Goal: Task Accomplishment & Management: Manage account settings

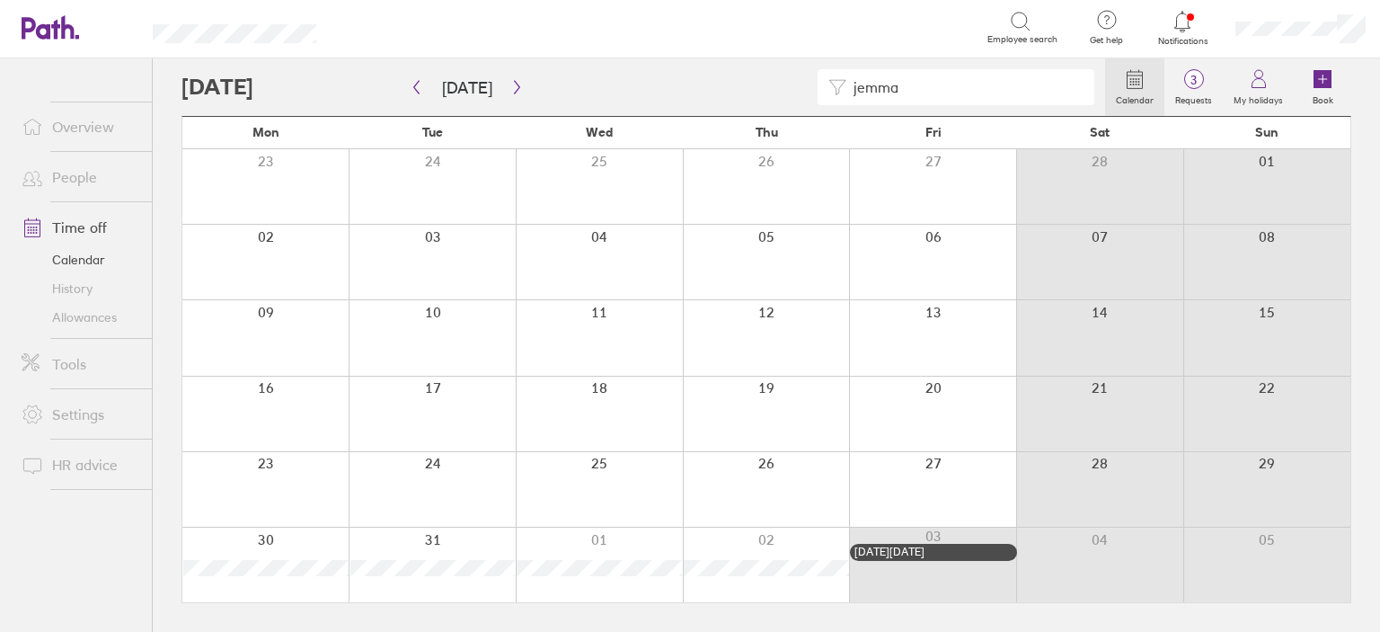
click at [71, 174] on link "People" at bounding box center [79, 177] width 145 height 36
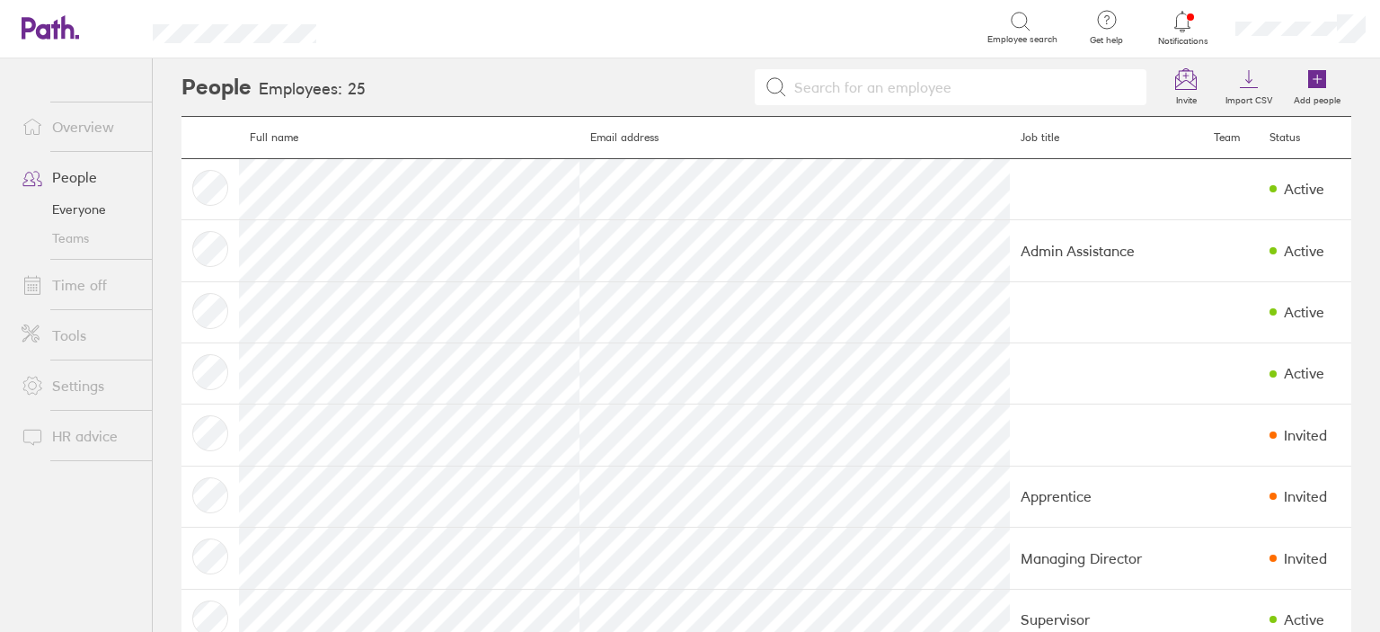
click at [91, 287] on link "Time off" at bounding box center [79, 285] width 145 height 36
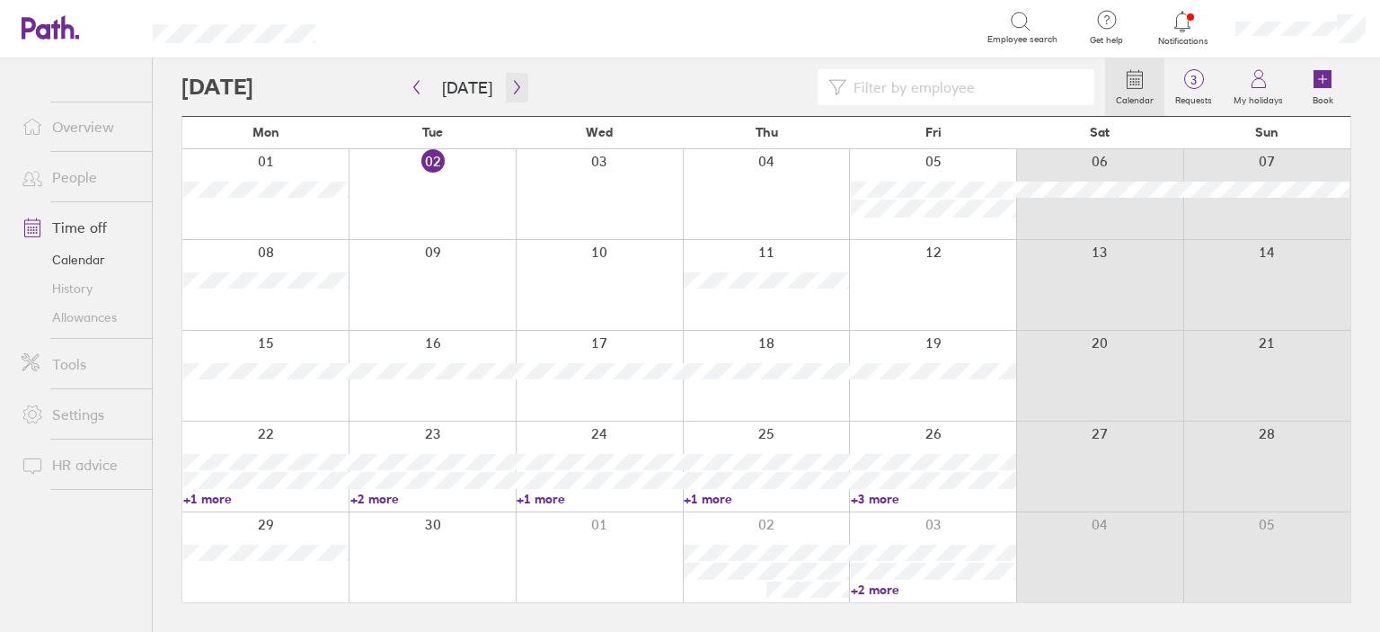
click at [510, 91] on icon "button" at bounding box center [516, 87] width 13 height 14
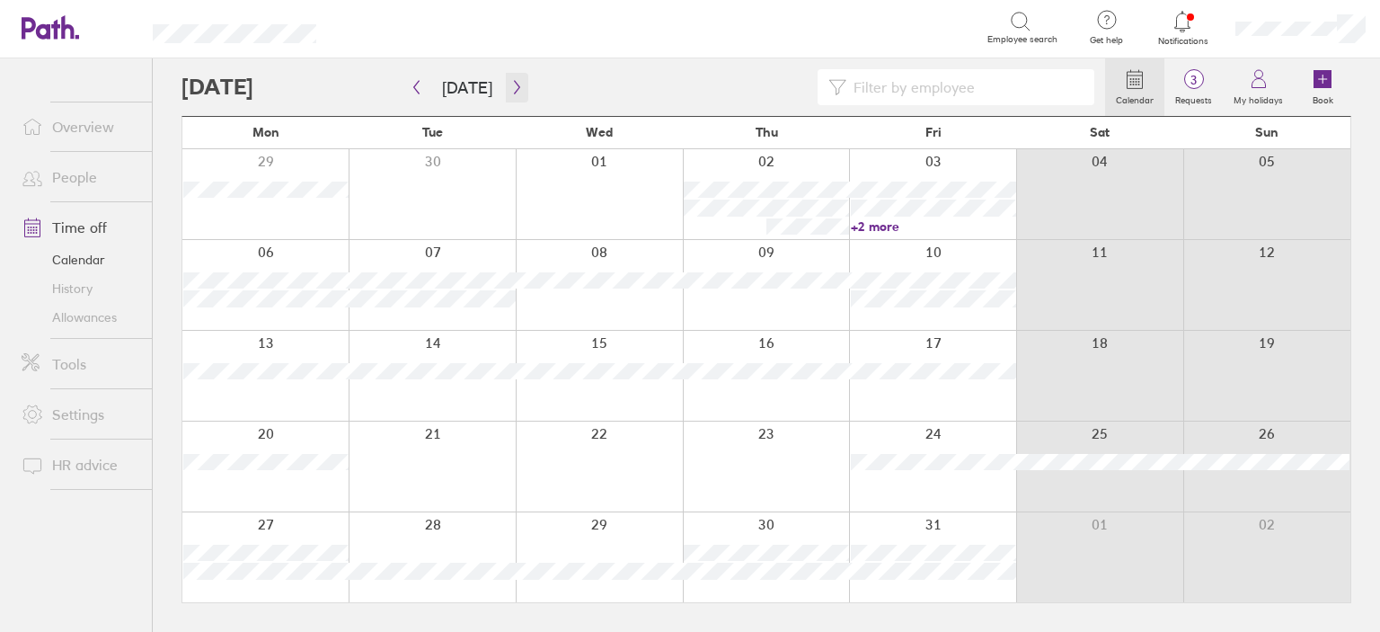
click at [510, 91] on icon "button" at bounding box center [516, 87] width 13 height 14
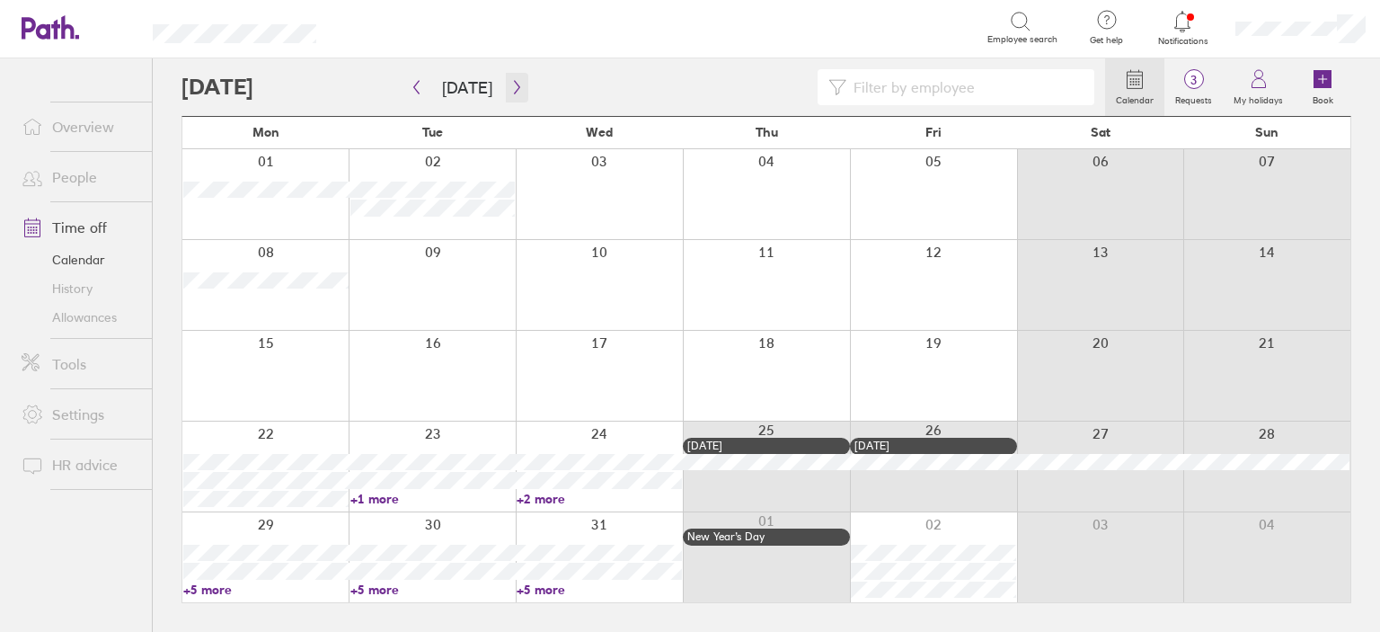
click at [510, 91] on icon "button" at bounding box center [516, 87] width 13 height 14
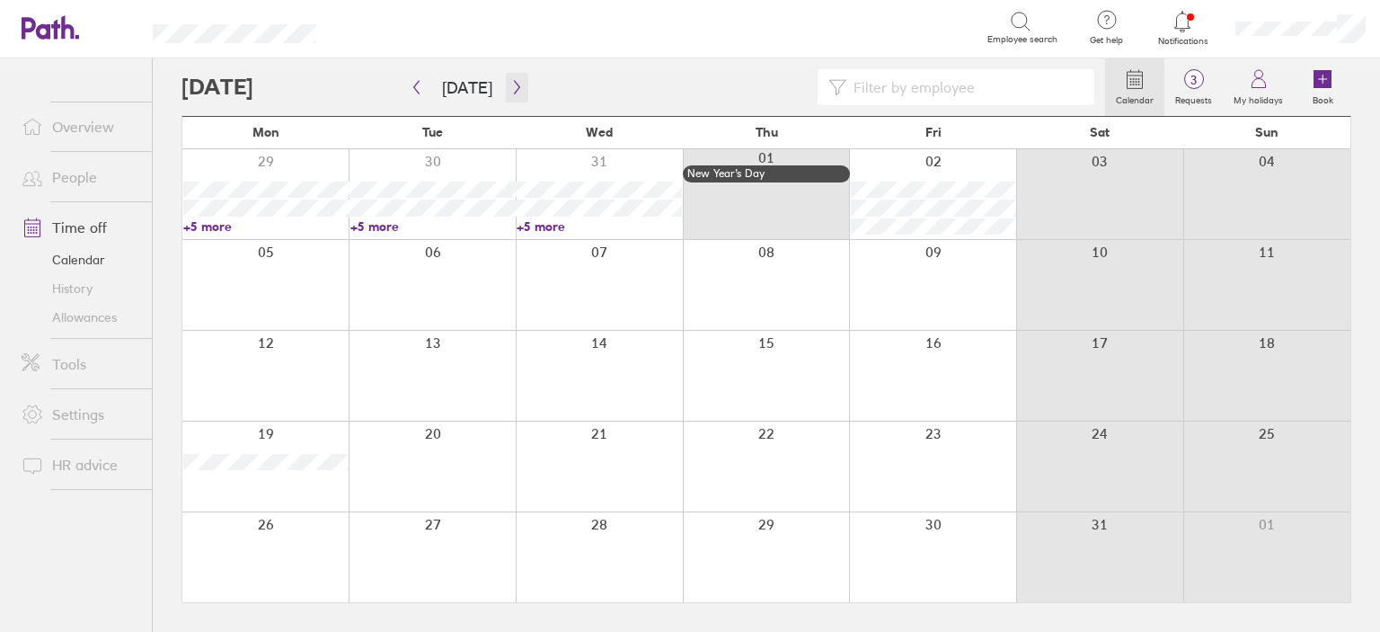
click at [510, 91] on icon "button" at bounding box center [516, 87] width 13 height 14
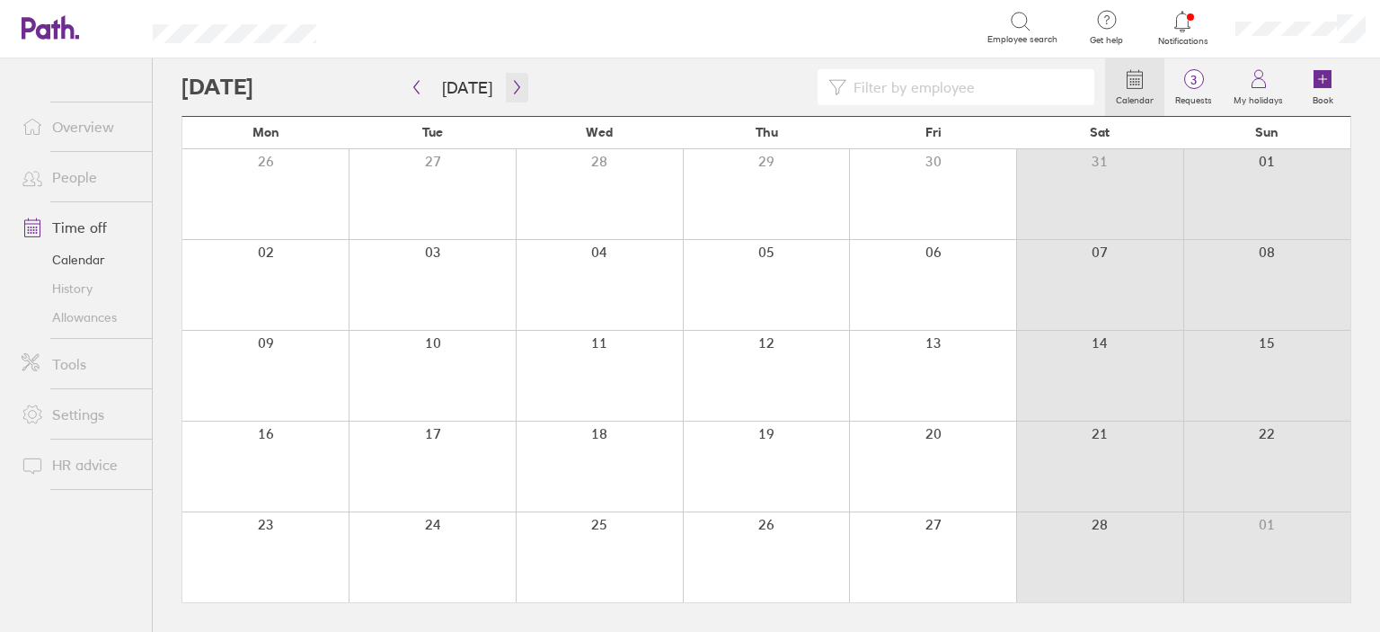
click at [510, 91] on icon "button" at bounding box center [516, 87] width 13 height 14
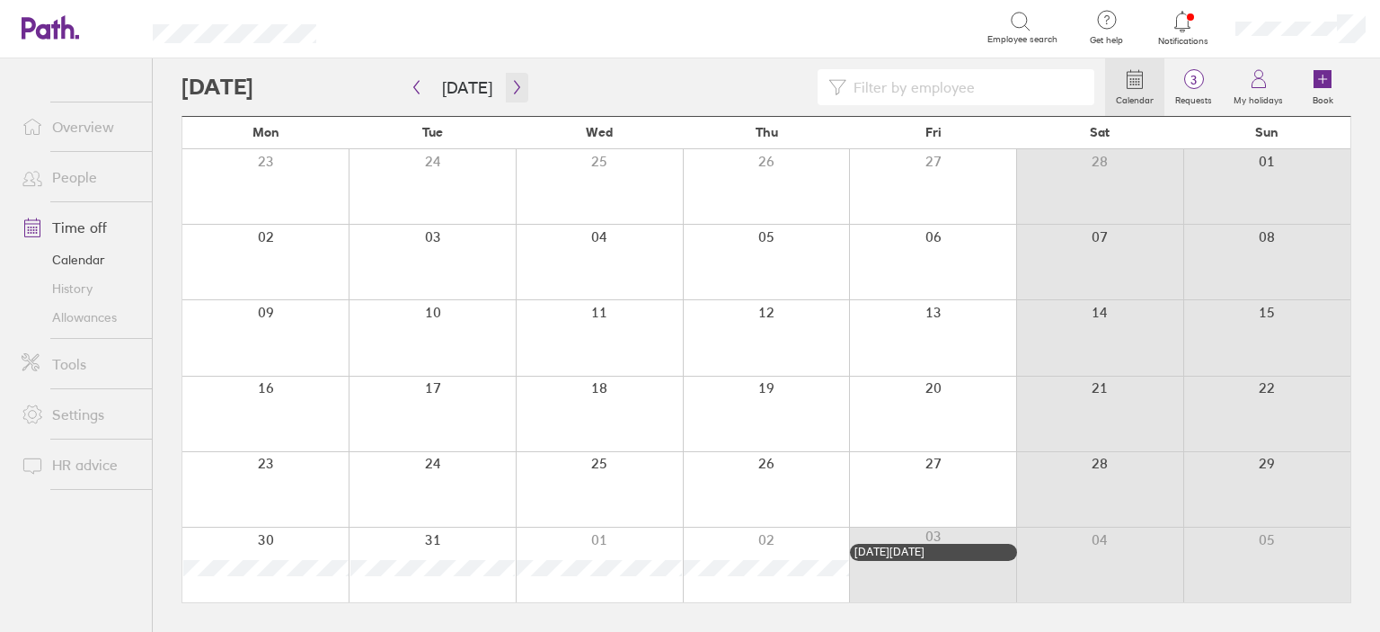
click at [510, 91] on icon "button" at bounding box center [516, 87] width 13 height 14
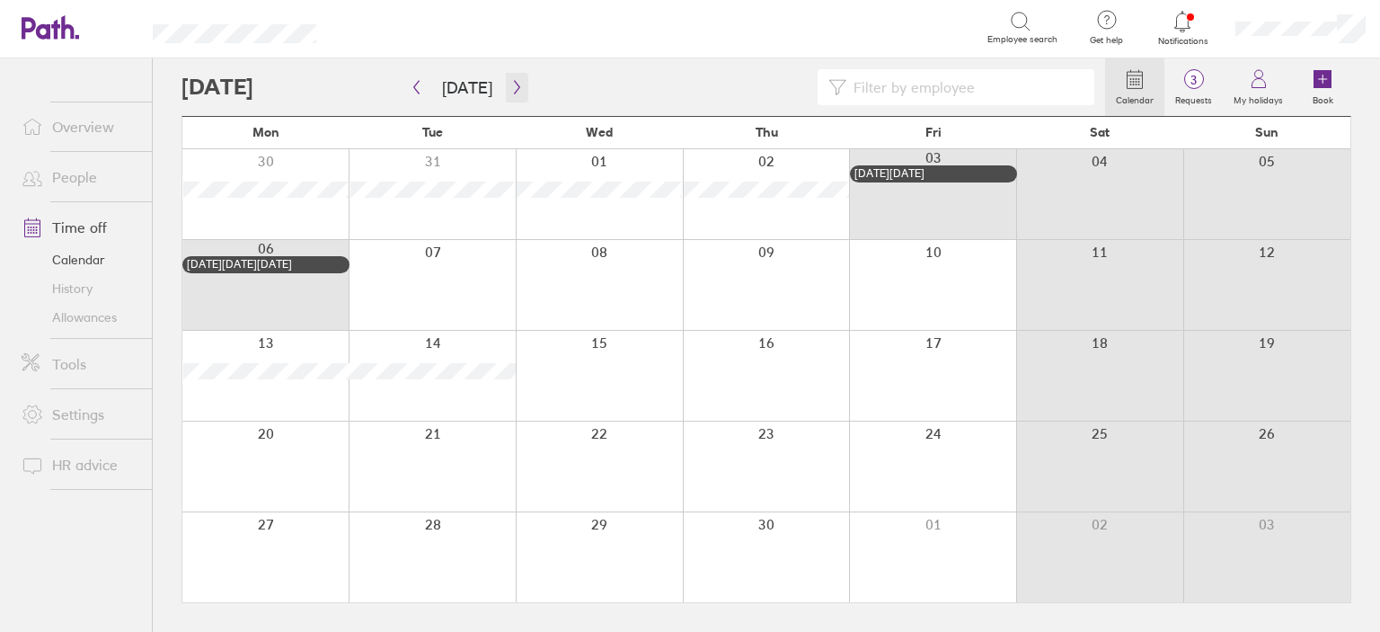
click at [510, 91] on icon "button" at bounding box center [516, 87] width 13 height 14
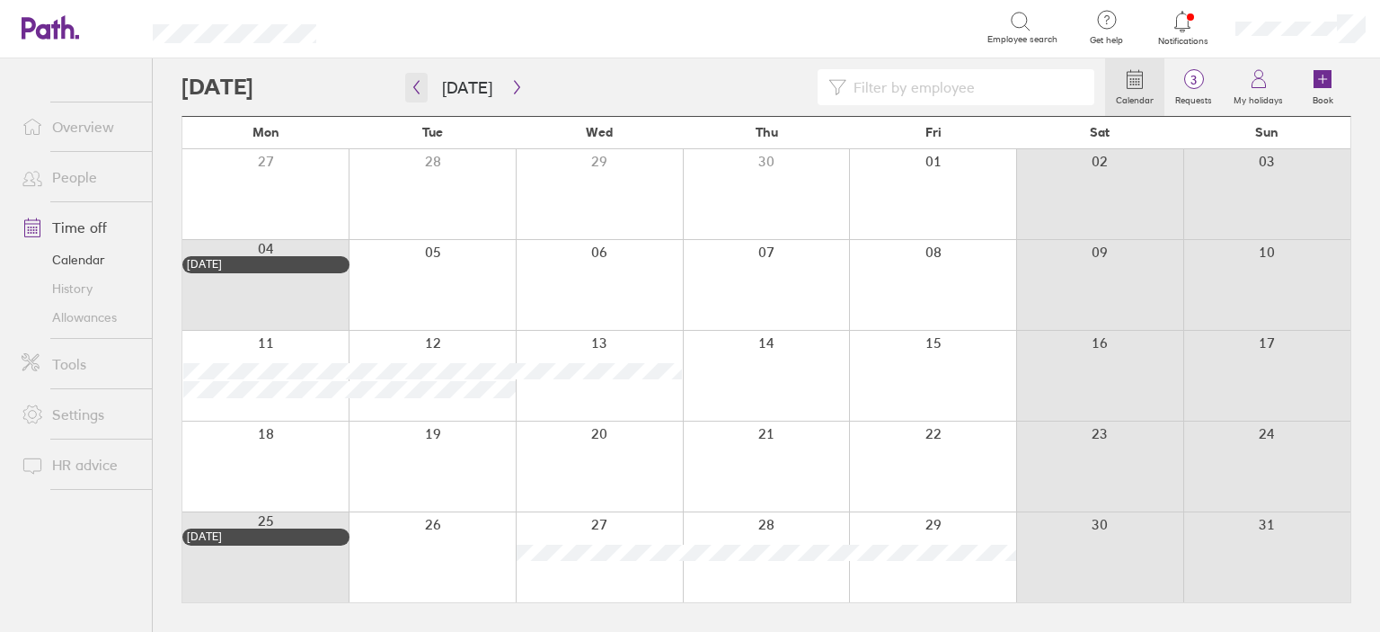
click at [413, 86] on icon "button" at bounding box center [416, 87] width 13 height 14
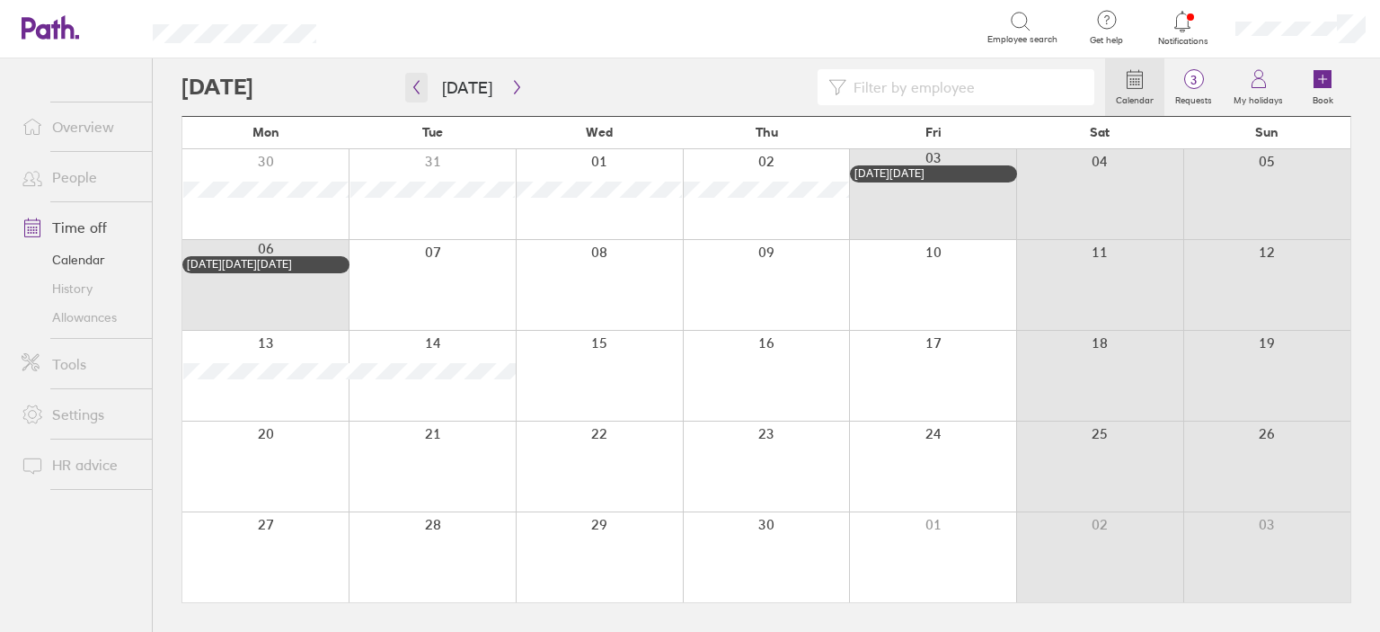
click at [417, 89] on icon "button" at bounding box center [416, 87] width 13 height 14
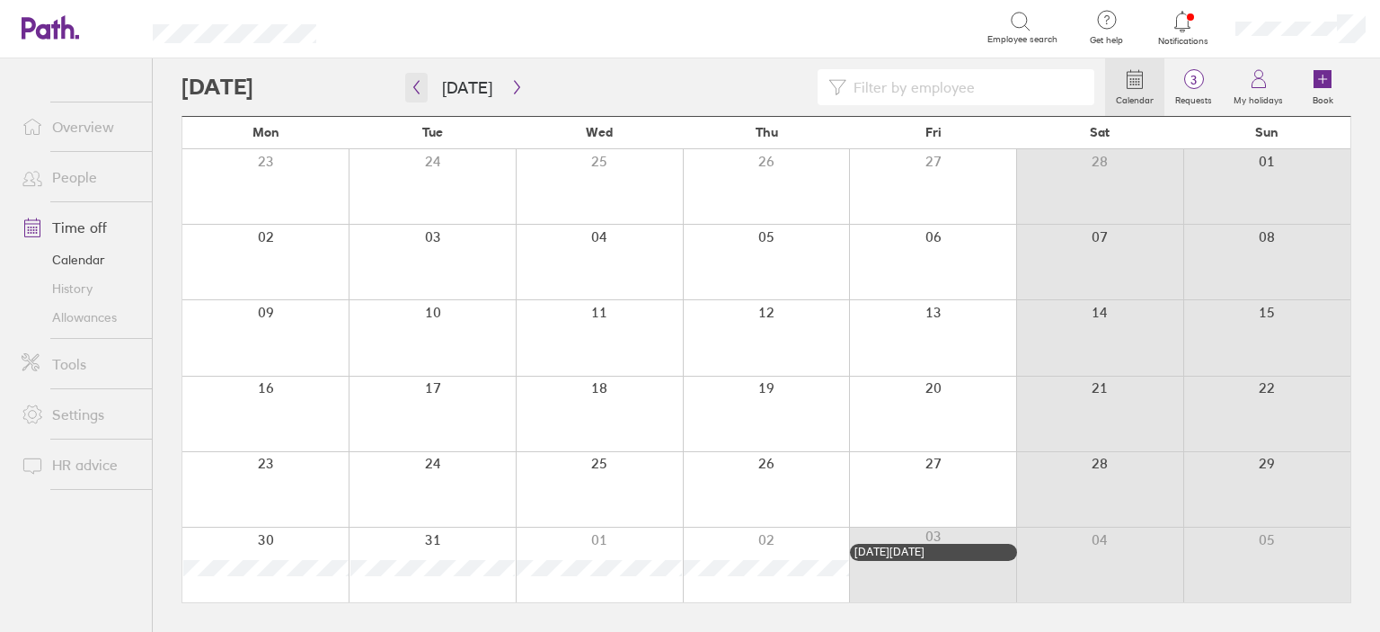
click at [417, 89] on icon "button" at bounding box center [416, 87] width 13 height 14
